Goal: Task Accomplishment & Management: Use online tool/utility

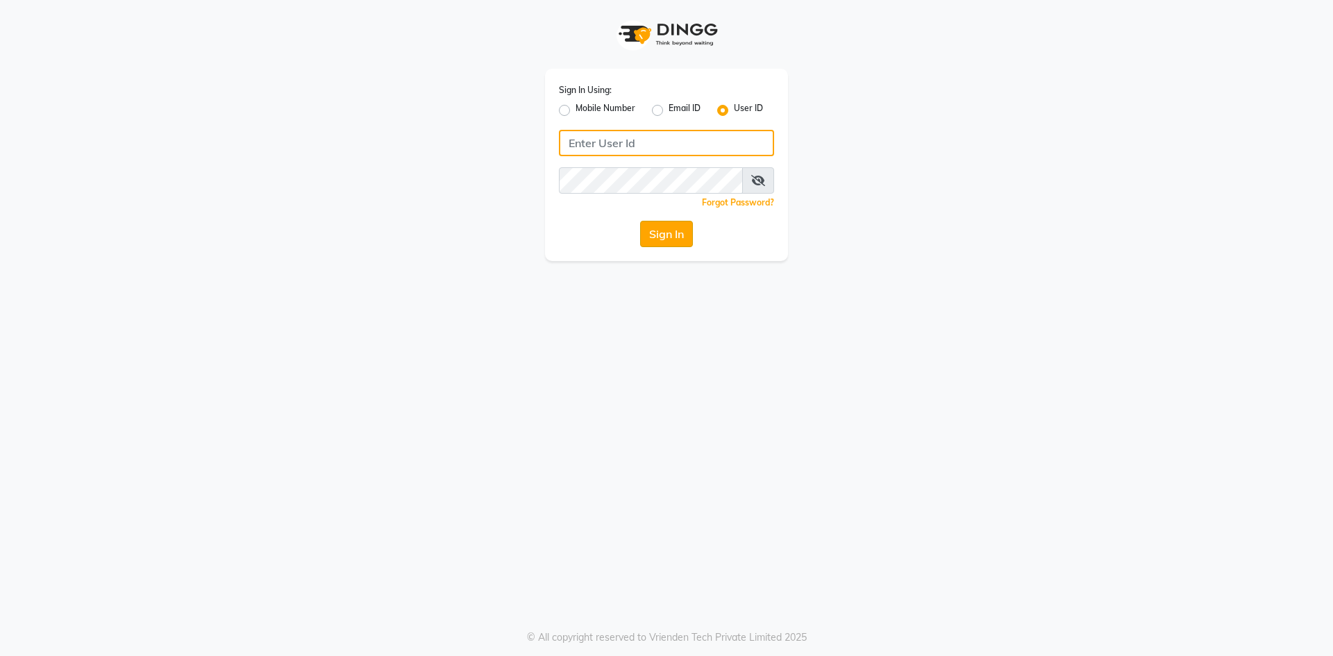
type input "Afeemspa&salon"
click at [668, 233] on button "Sign In" at bounding box center [666, 234] width 53 height 26
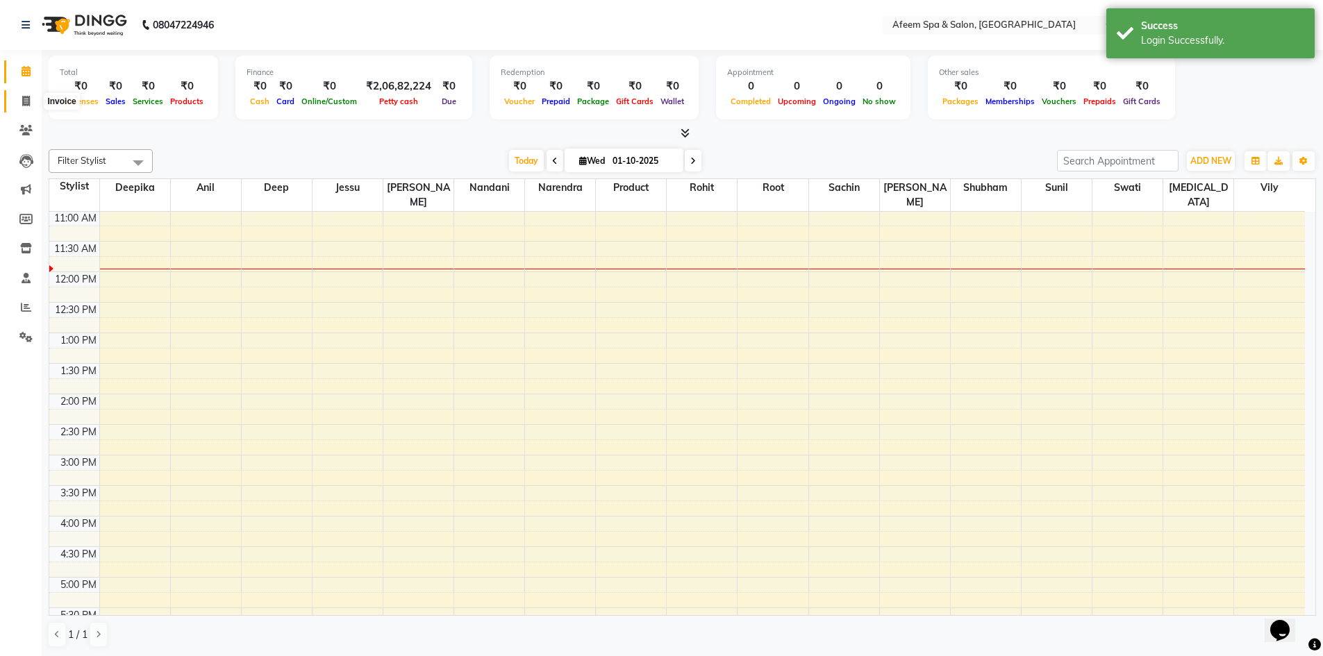
click at [23, 101] on icon at bounding box center [26, 101] width 8 height 10
select select "service"
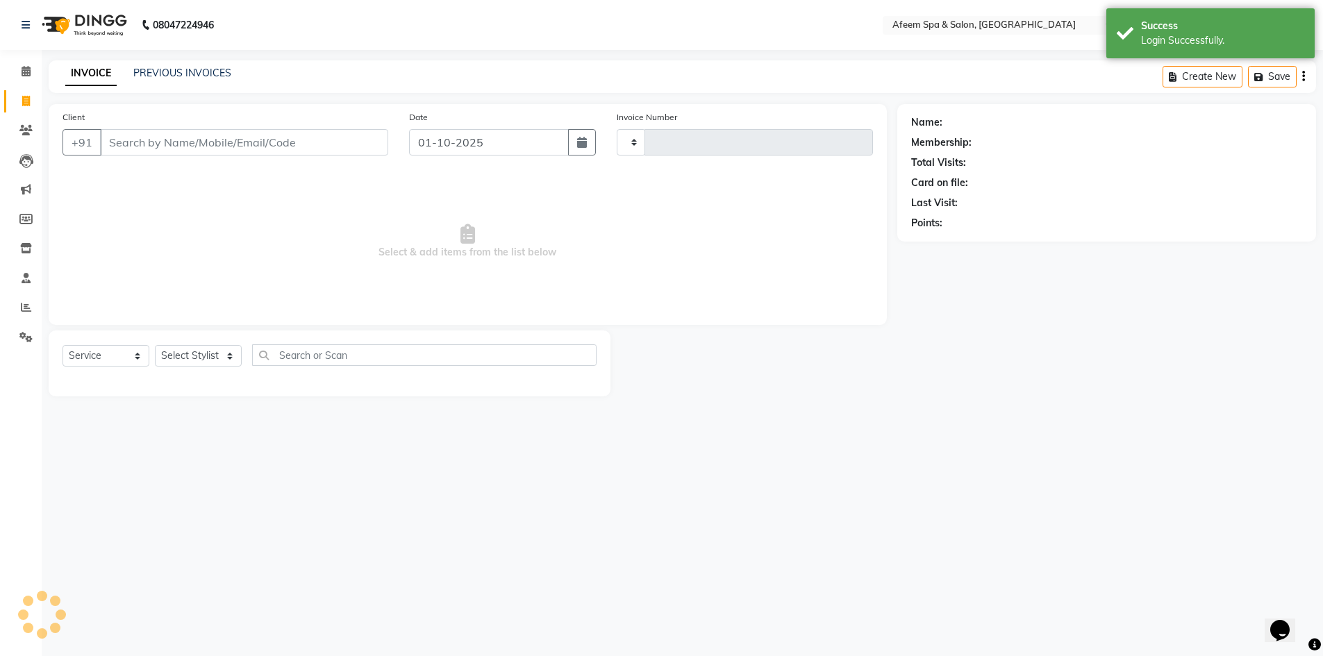
type input "3674"
select select "750"
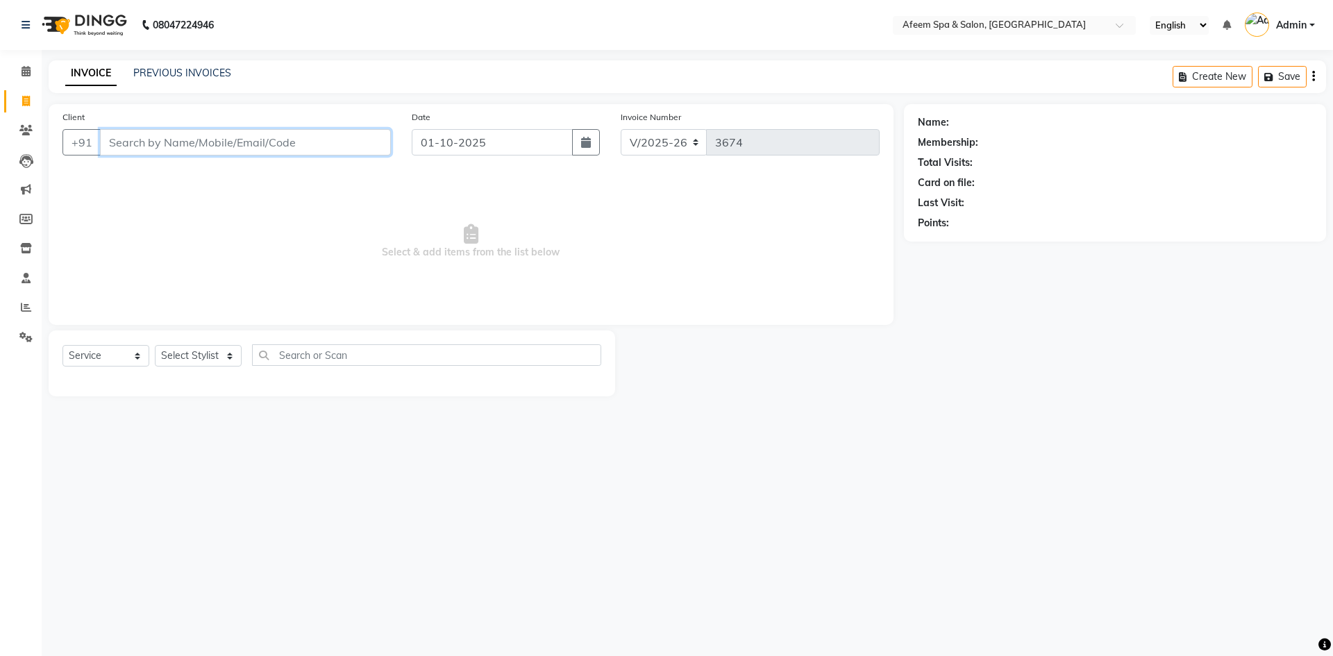
click at [249, 140] on input "Client" at bounding box center [245, 142] width 291 height 26
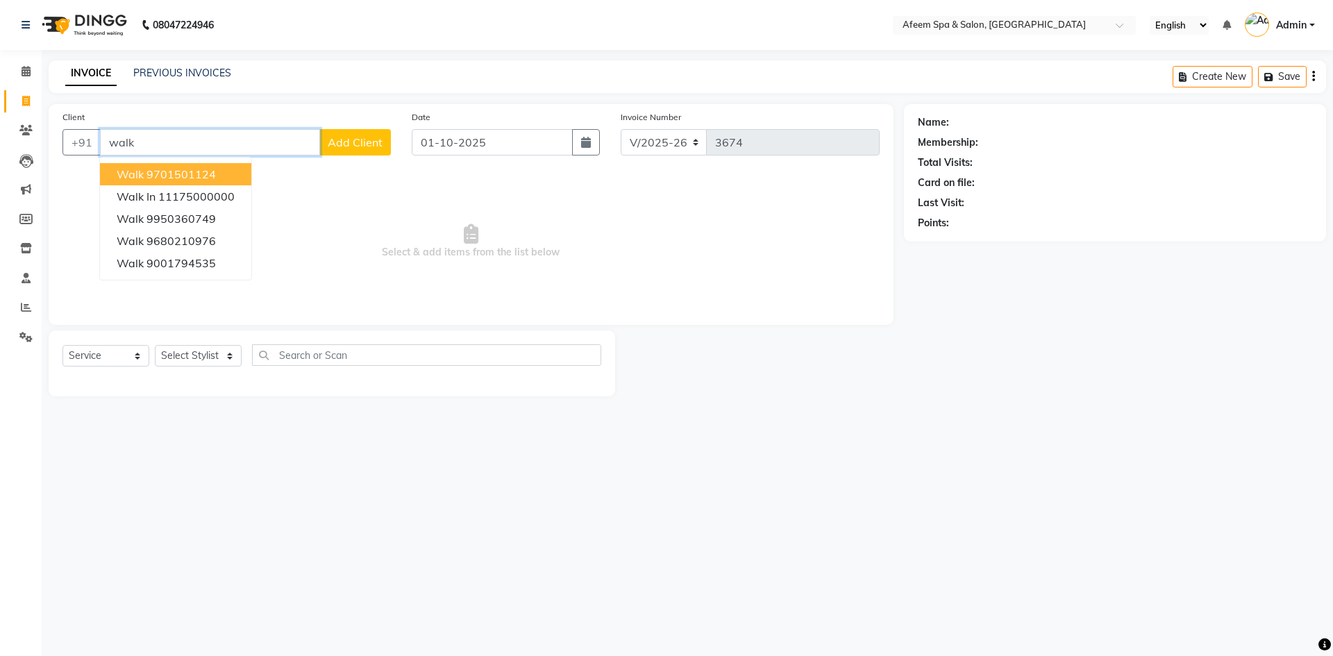
click at [215, 169] on ngb-highlight "9701501124" at bounding box center [180, 174] width 69 height 14
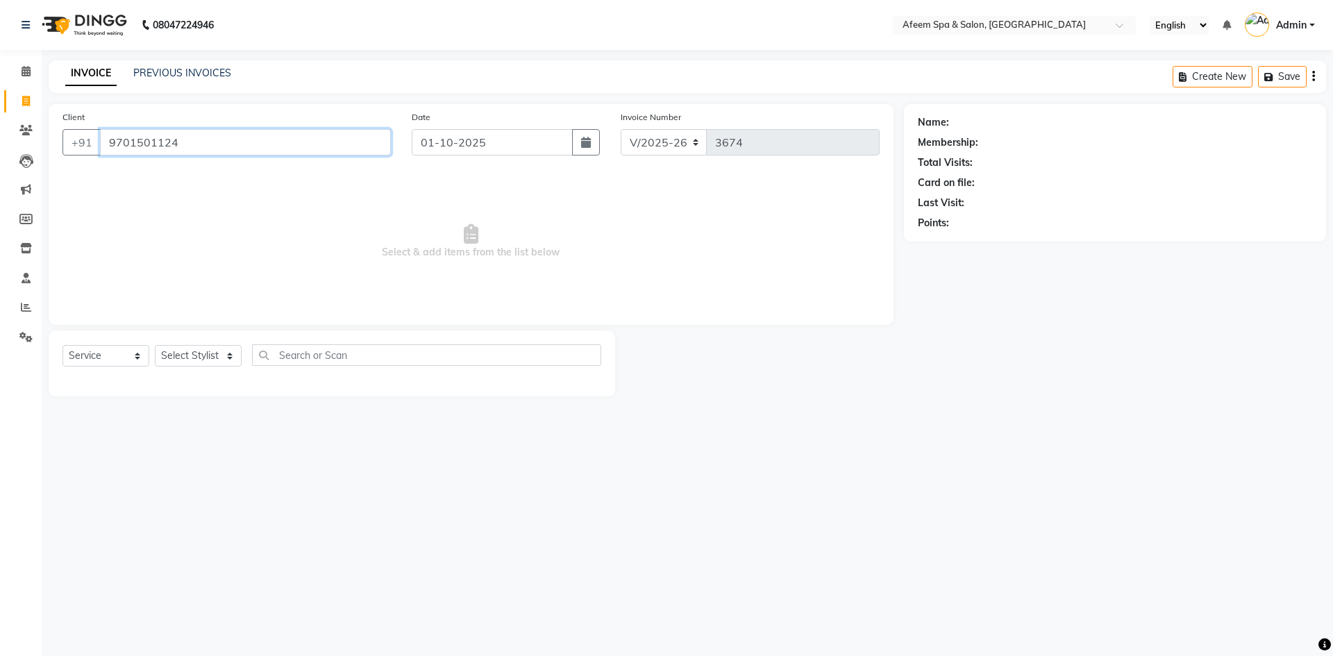
type input "9701501124"
click at [211, 358] on select "Select Stylist anil deep [PERSON_NAME] [PERSON_NAME] Product [PERSON_NAME] sach…" at bounding box center [198, 356] width 87 height 22
select select "48034"
click at [155, 345] on select "Select Stylist anil deep [PERSON_NAME] [PERSON_NAME] Product [PERSON_NAME] sach…" at bounding box center [198, 356] width 87 height 22
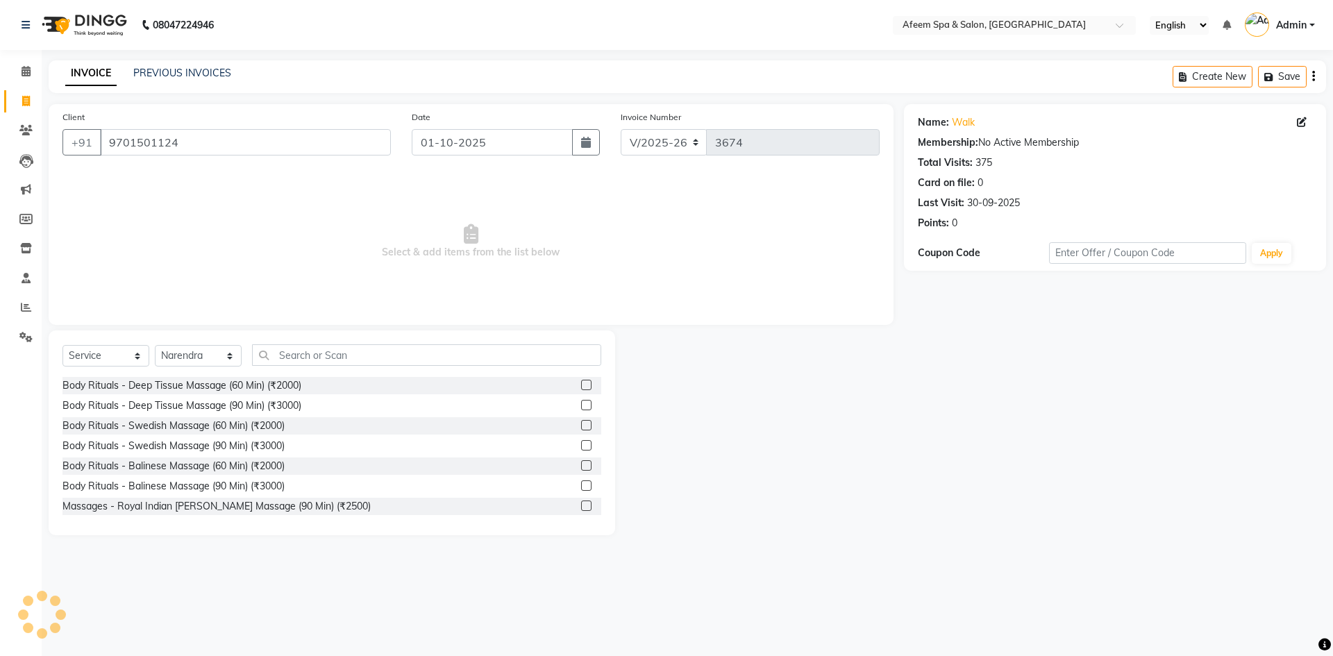
click at [581, 382] on label at bounding box center [586, 385] width 10 height 10
click at [581, 382] on input "checkbox" at bounding box center [585, 385] width 9 height 9
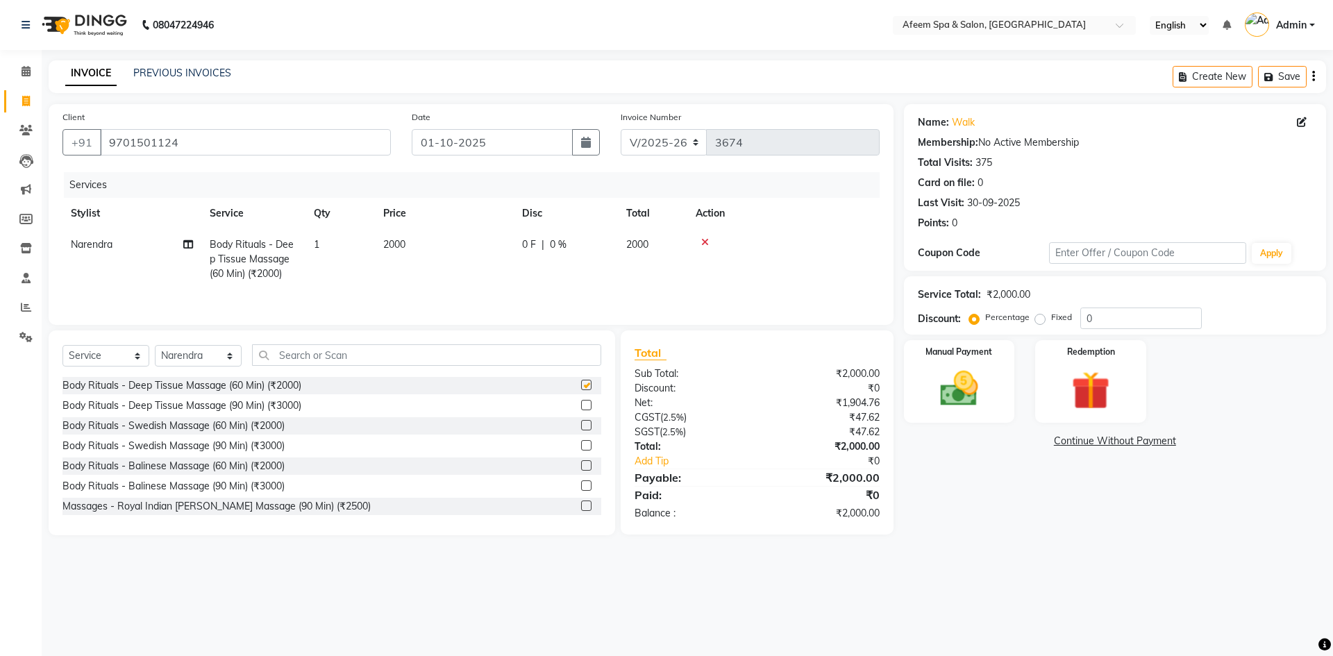
checkbox input "false"
click at [423, 247] on td "2000" at bounding box center [444, 259] width 139 height 60
select select "48034"
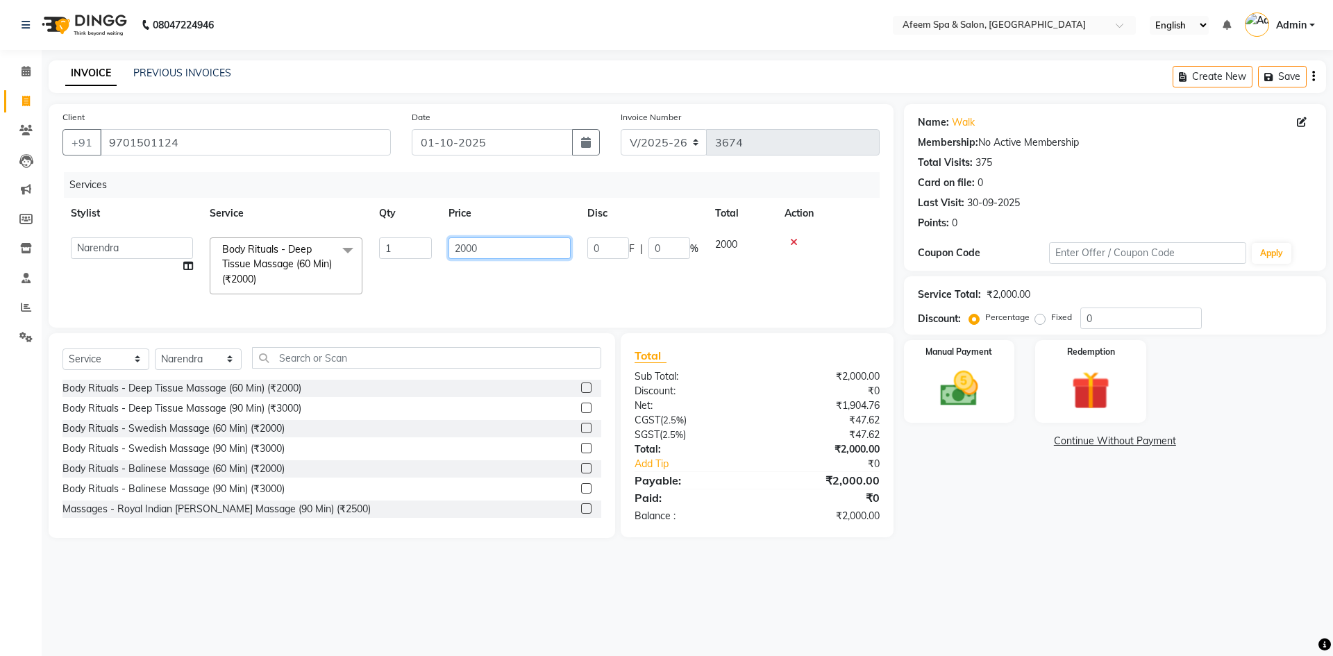
click at [459, 249] on input "2000" at bounding box center [509, 248] width 122 height 22
click at [465, 249] on input "2000" at bounding box center [509, 248] width 122 height 22
type input "500"
click at [598, 301] on div "Services Stylist Service Qty Price Disc Total Action anil deep Deepika [PERSON_…" at bounding box center [470, 243] width 817 height 142
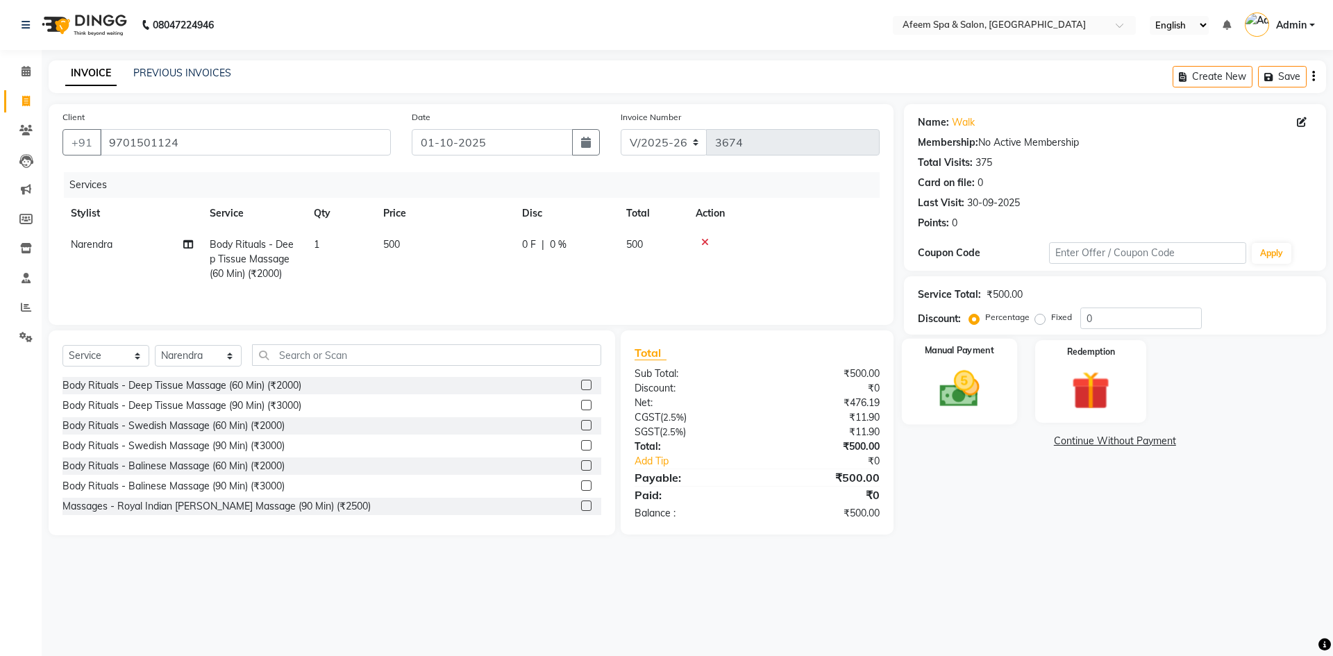
click at [958, 381] on img at bounding box center [959, 389] width 65 height 46
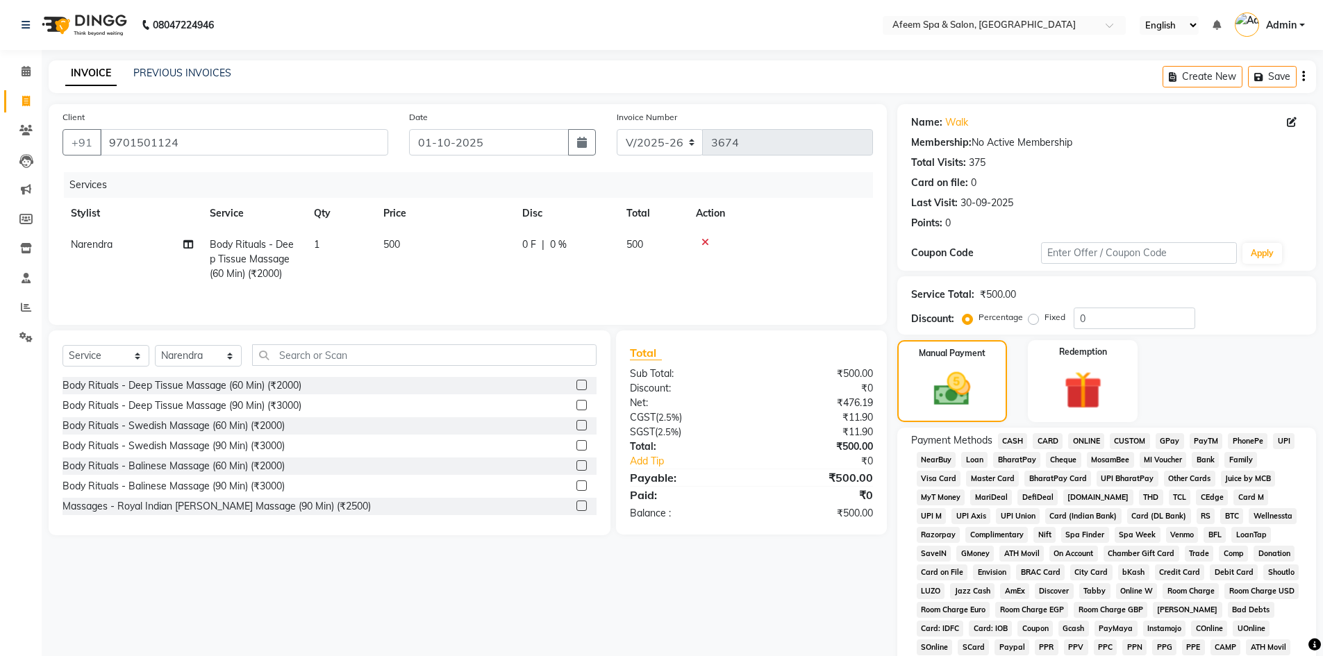
click at [1005, 436] on span "CASH" at bounding box center [1013, 441] width 30 height 16
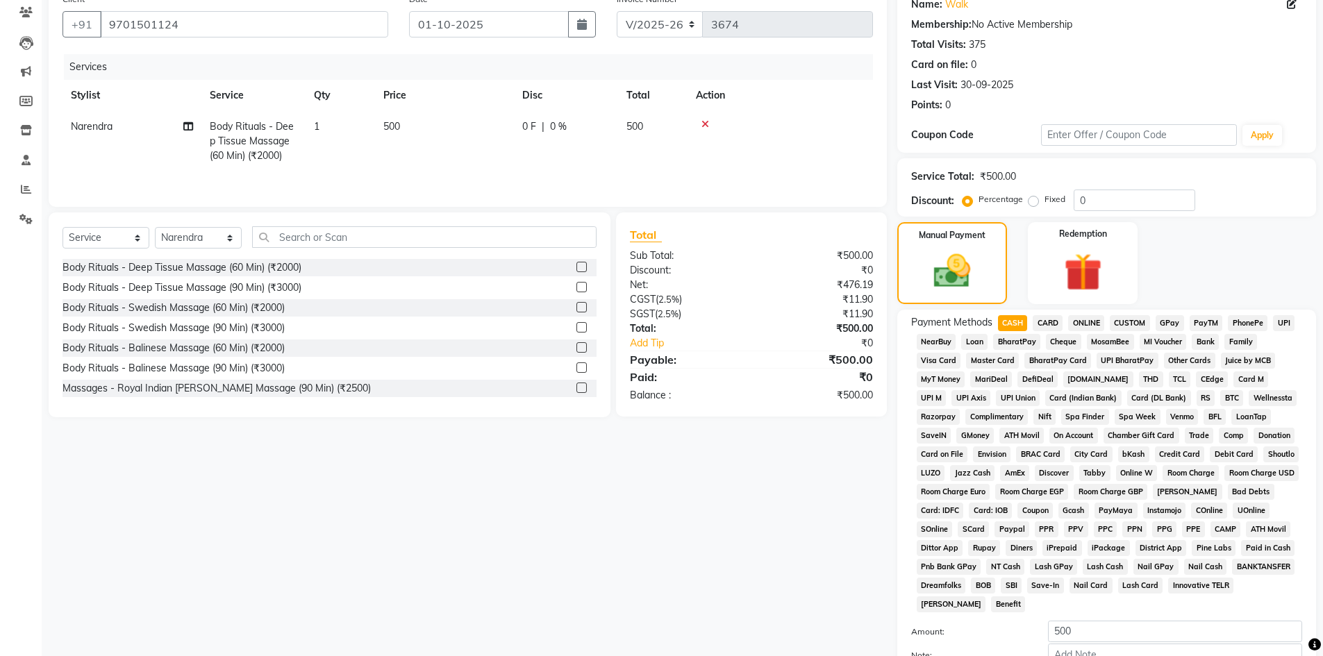
scroll to position [258, 0]
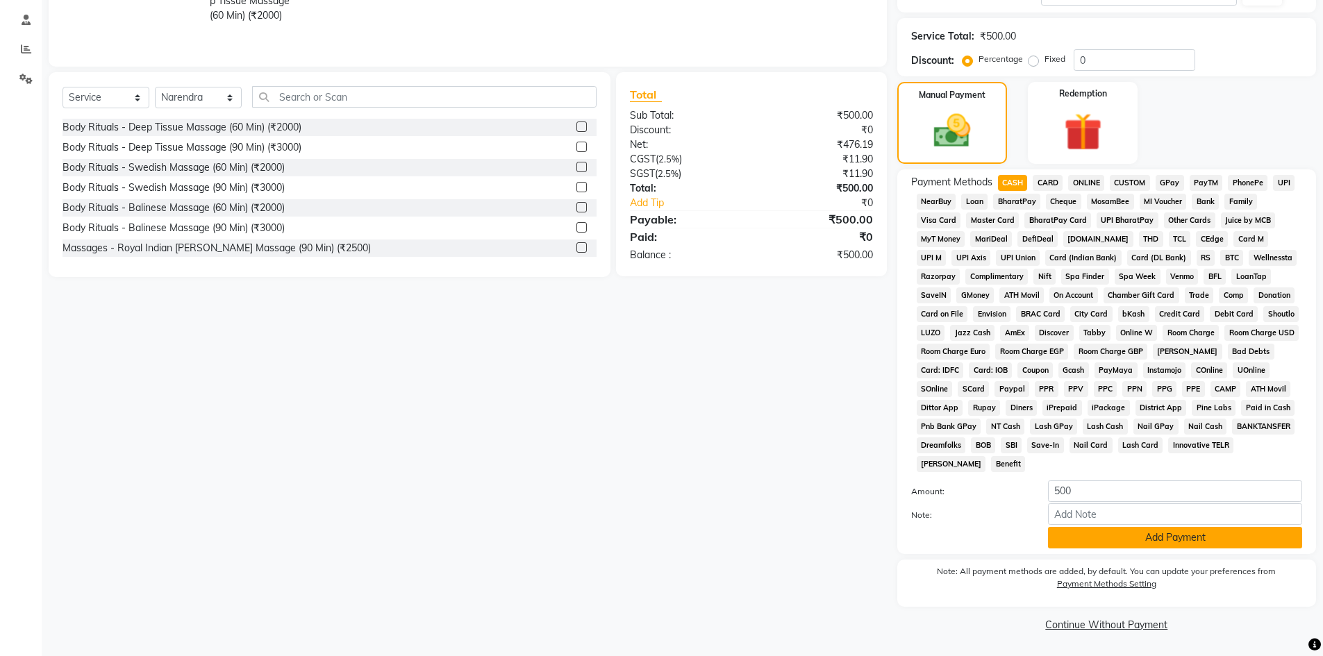
click at [1177, 541] on button "Add Payment" at bounding box center [1175, 538] width 254 height 22
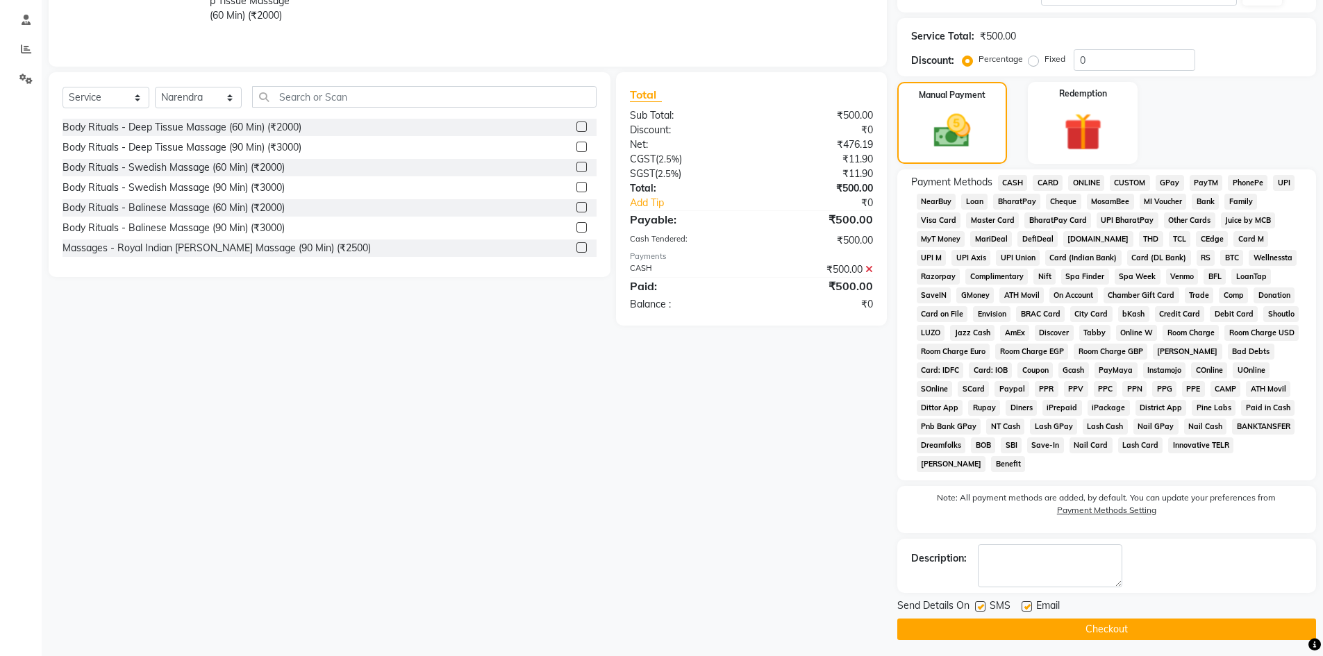
click at [1132, 628] on button "Checkout" at bounding box center [1106, 630] width 419 height 22
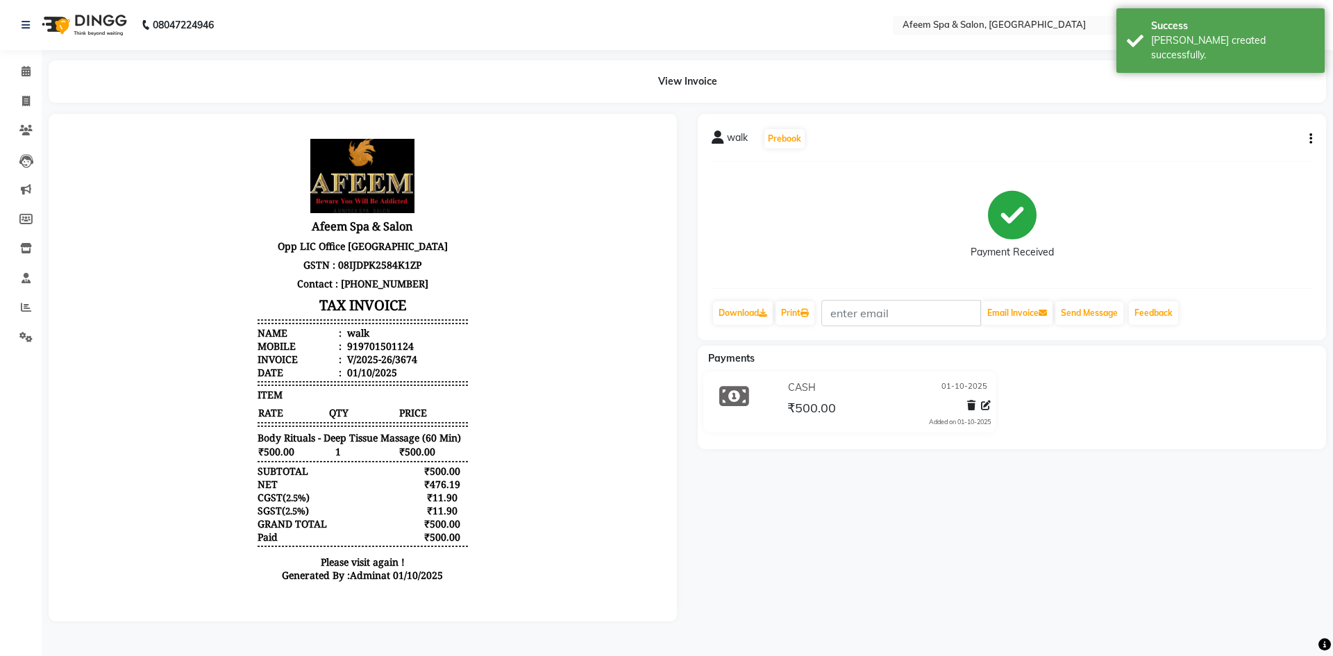
click at [685, 339] on div at bounding box center [362, 367] width 649 height 507
